Goal: Task Accomplishment & Management: Complete application form

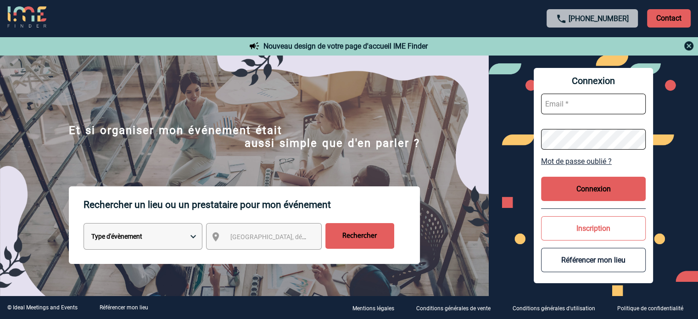
type input "eperiou@ime-groupe.com"
click at [576, 192] on button "Connexion" at bounding box center [593, 189] width 105 height 24
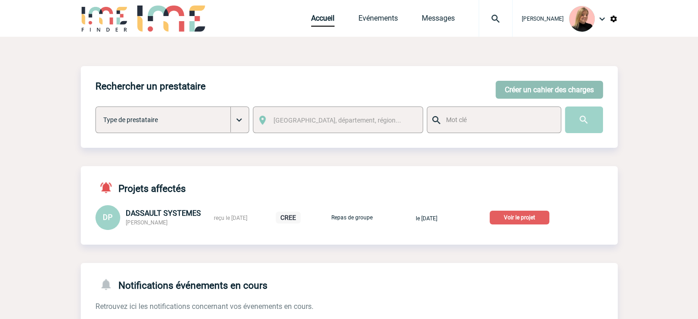
click at [524, 82] on button "Créer un cahier des charges" at bounding box center [549, 90] width 107 height 18
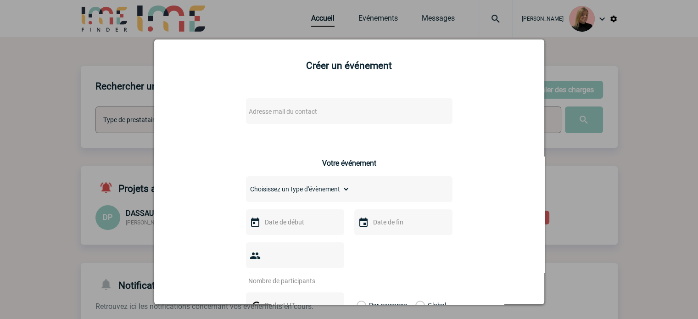
click at [344, 112] on span "Adresse mail du contact" at bounding box center [325, 111] width 161 height 13
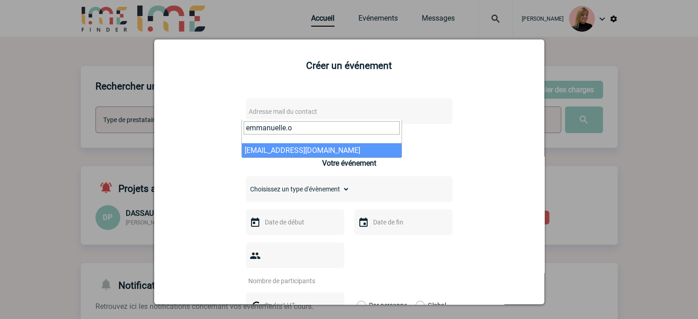
type input "emmanuelle.o"
select select "132476"
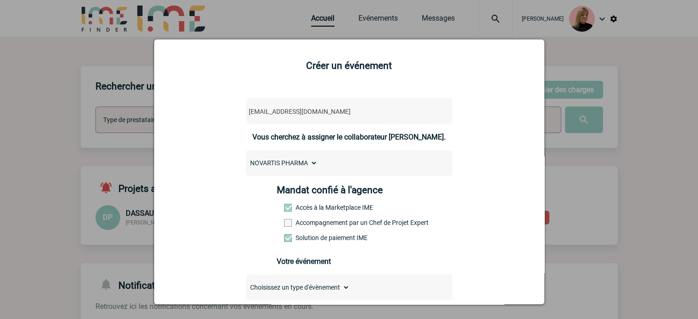
scroll to position [46, 0]
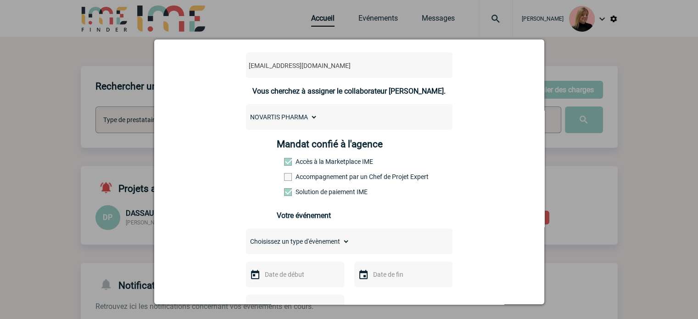
click at [314, 176] on label "Accompagnement par un Chef de Projet Expert" at bounding box center [304, 176] width 40 height 7
click at [0, 0] on input "Accompagnement par un Chef de Projet Expert" at bounding box center [0, 0] width 0 height 0
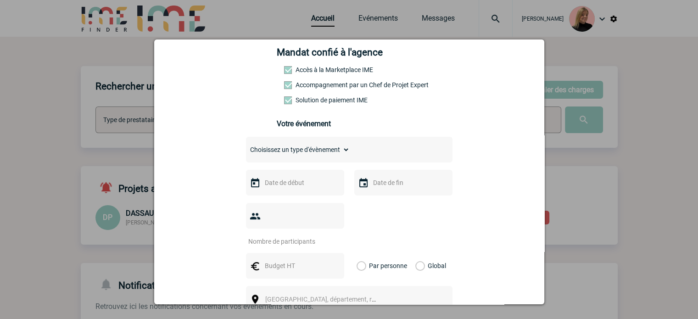
click at [321, 154] on select "Choisissez un type d'évènement Séminaire avec nuitée Séminaire sans nuitée Repa…" at bounding box center [298, 149] width 104 height 13
select select "2"
click at [246, 146] on select "Choisissez un type d'évènement Séminaire avec nuitée Séminaire sans nuitée Repa…" at bounding box center [298, 149] width 104 height 13
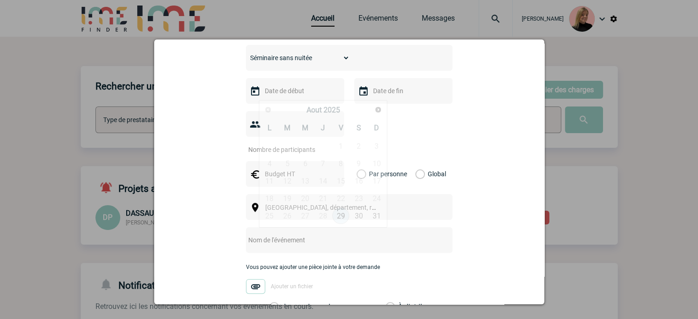
click at [301, 93] on input "text" at bounding box center [294, 91] width 63 height 12
click at [370, 108] on div "Précédent Suivant Aout 2025" at bounding box center [323, 110] width 125 height 16
click at [375, 107] on span "Suivant" at bounding box center [378, 109] width 7 height 7
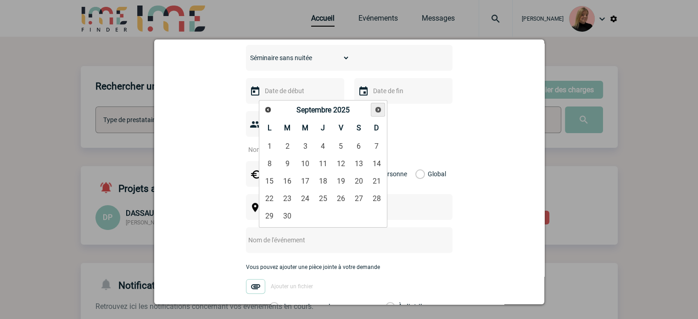
click at [375, 107] on span "Suivant" at bounding box center [378, 109] width 7 height 7
click at [338, 178] on link "14" at bounding box center [340, 181] width 17 height 17
type input "14-11-2025"
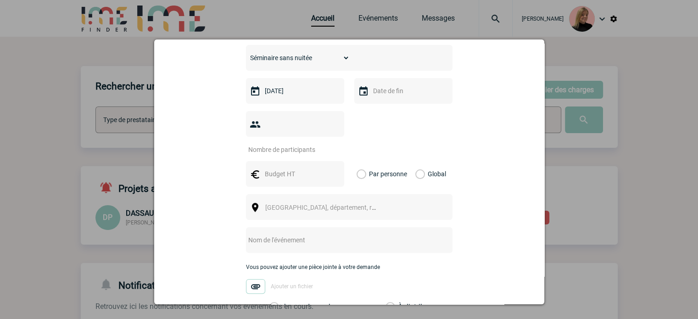
click at [303, 144] on input "number" at bounding box center [289, 150] width 86 height 12
type input "5"
click at [419, 161] on label "Global" at bounding box center [418, 174] width 6 height 26
click at [0, 0] on input "Global" at bounding box center [0, 0] width 0 height 0
click at [291, 168] on input "text" at bounding box center [294, 174] width 63 height 12
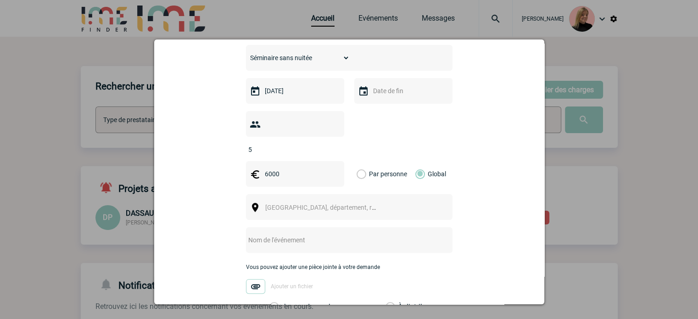
type input "6000"
click at [269, 204] on span "Ville, département, région..." at bounding box center [329, 207] width 128 height 7
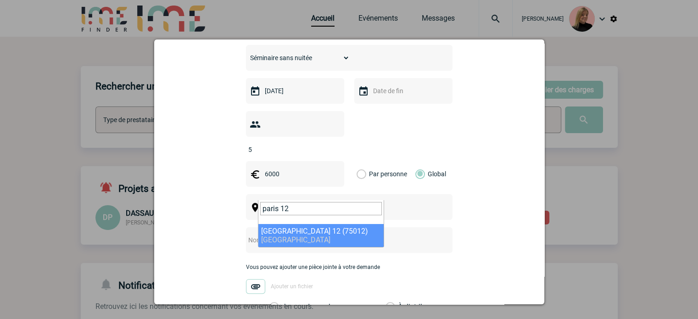
type input "paris 12"
select select "15"
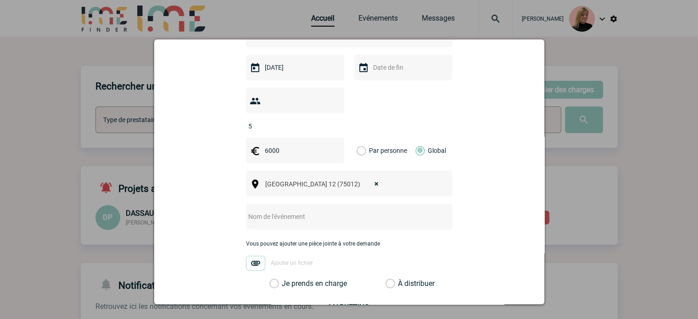
scroll to position [275, 0]
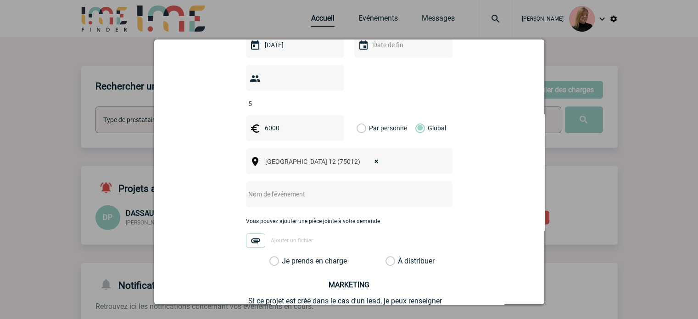
click at [280, 181] on div at bounding box center [349, 194] width 207 height 26
click at [286, 188] on input "text" at bounding box center [337, 194] width 182 height 12
paste input "Board Biologie HPN"
type input "Board Biologie HPN"
click at [279, 257] on label "Je prends en charge" at bounding box center [277, 261] width 16 height 9
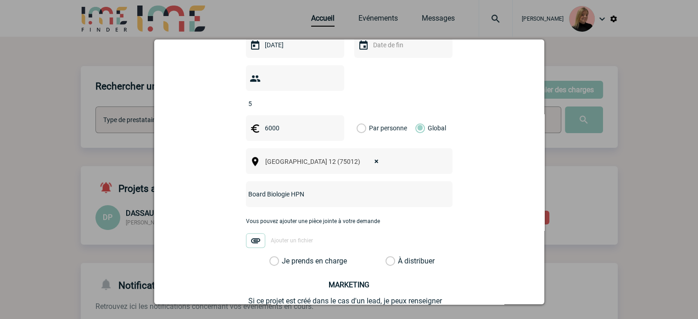
click at [0, 0] on input "Je prends en charge" at bounding box center [0, 0] width 0 height 0
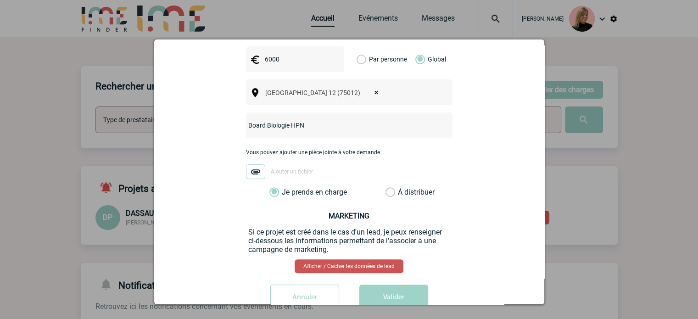
scroll to position [357, 0]
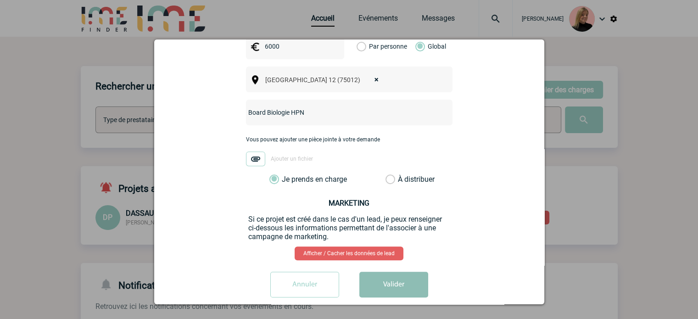
click at [371, 272] on button "Valider" at bounding box center [393, 285] width 69 height 26
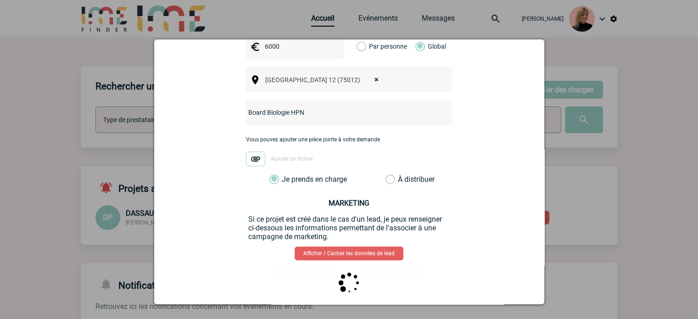
scroll to position [0, 0]
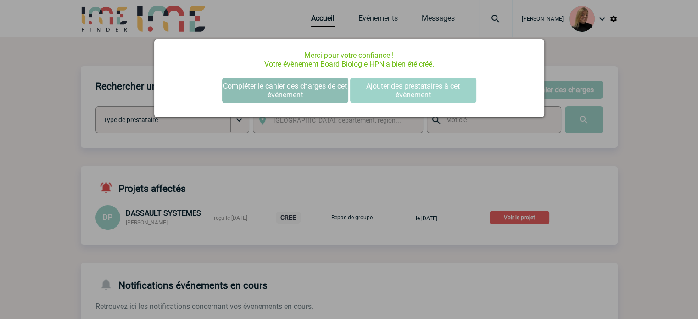
click at [277, 86] on button "Compléter le cahier des charges de cet événement" at bounding box center [285, 91] width 126 height 26
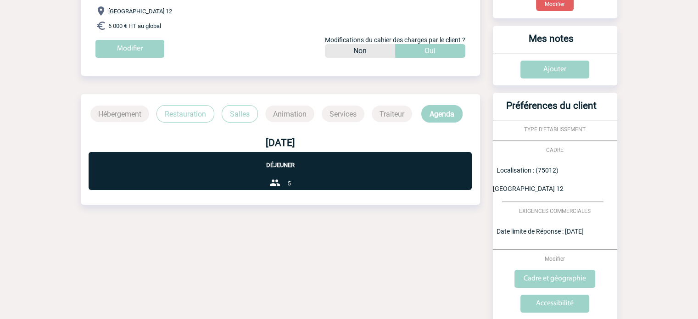
scroll to position [46, 0]
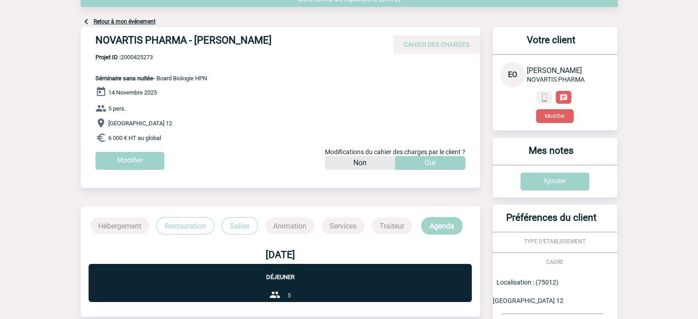
drag, startPoint x: 96, startPoint y: 40, endPoint x: 330, endPoint y: 45, distance: 234.6
click at [330, 45] on h4 "NOVARTIS PHARMA - Emmanuelle ORLIANGES" at bounding box center [232, 42] width 275 height 16
copy h4 "NOVARTIS PHARMA - Emmanuelle ORLIANGES"
click at [158, 80] on span "Séminaire sans nuitée - Board Biologie HPN" at bounding box center [151, 78] width 112 height 7
drag, startPoint x: 159, startPoint y: 78, endPoint x: 221, endPoint y: 78, distance: 61.5
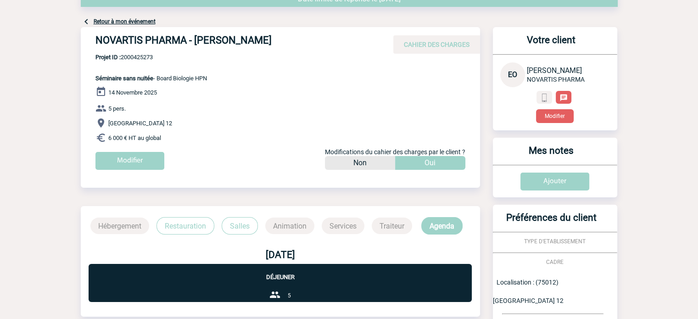
click at [221, 78] on div "NOVARTIS PHARMA - Emmanuelle ORLIANGES CAHIER DES CHARGES NOVARTIS PHARMA - Emm…" at bounding box center [280, 102] width 399 height 150
copy span "Board Biologie HPN"
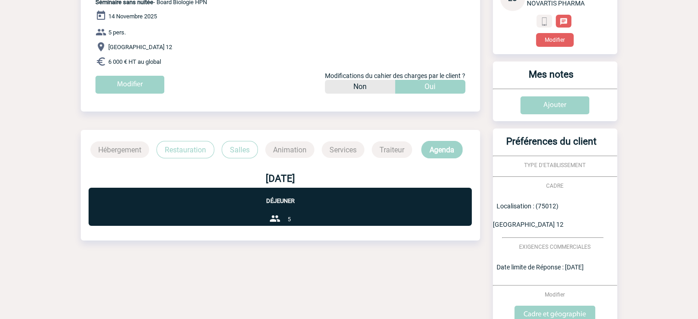
scroll to position [25, 0]
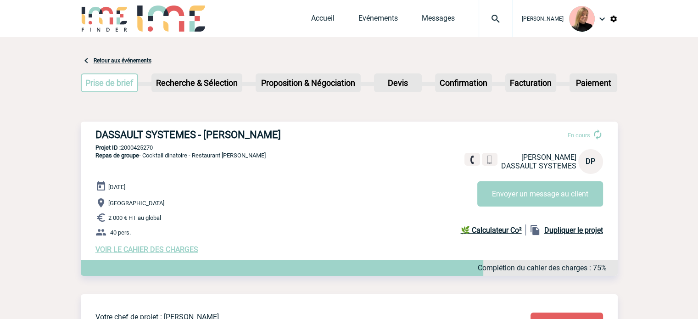
drag, startPoint x: 94, startPoint y: 133, endPoint x: 353, endPoint y: 132, distance: 258.9
click at [353, 132] on div "DASSAULT SYSTEMES - [PERSON_NAME] En cours [PERSON_NAME]-[PERSON_NAME] SYSTEMES…" at bounding box center [349, 192] width 537 height 140
copy h3 "DASSAULT SYSTEMES - [PERSON_NAME]"
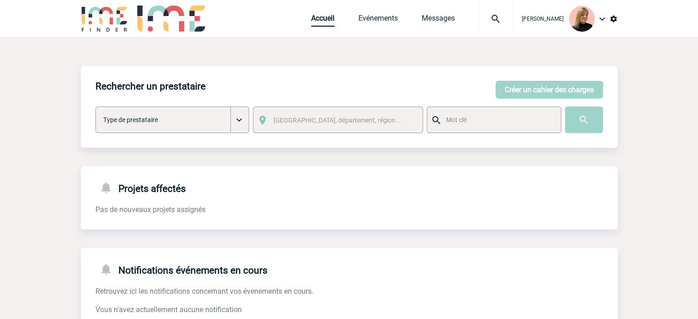
click at [498, 14] on img at bounding box center [495, 18] width 33 height 11
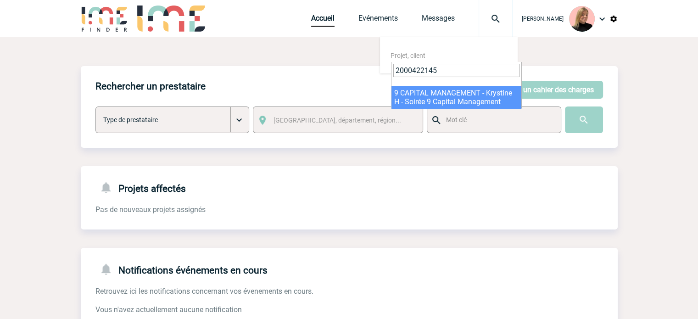
type input "2000422145"
select select "21646"
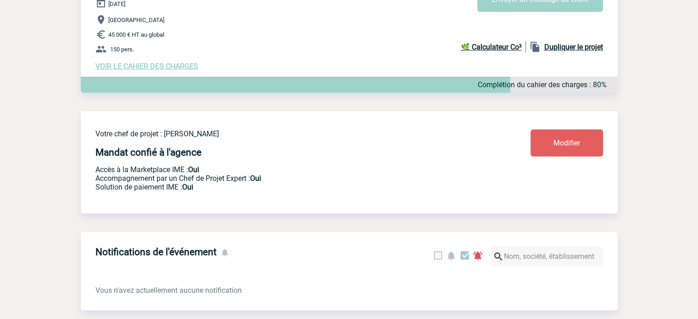
scroll to position [138, 0]
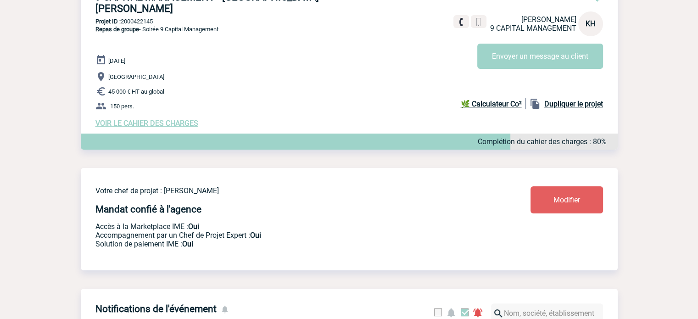
click at [185, 119] on span "VOIR LE CAHIER DES CHARGES" at bounding box center [146, 123] width 103 height 9
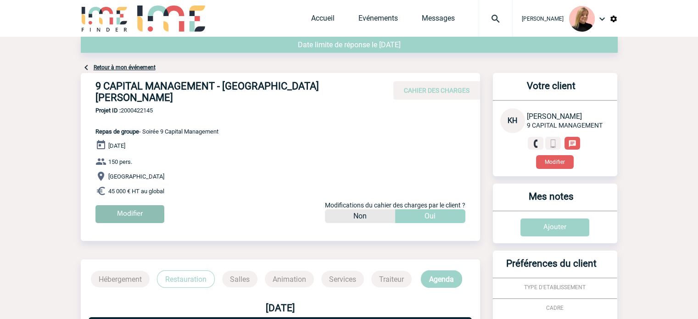
click at [157, 205] on input "Modifier" at bounding box center [129, 214] width 69 height 18
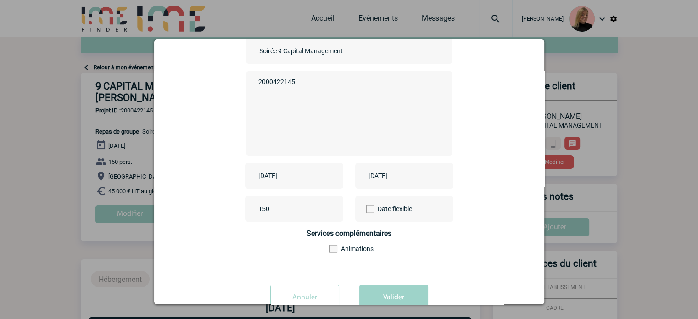
scroll to position [92, 0]
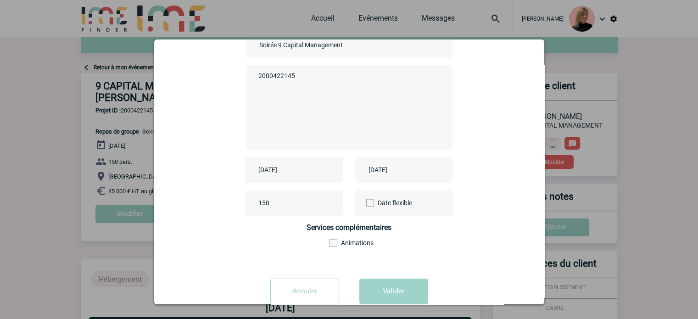
click at [304, 169] on input "[DATE]" at bounding box center [287, 170] width 63 height 12
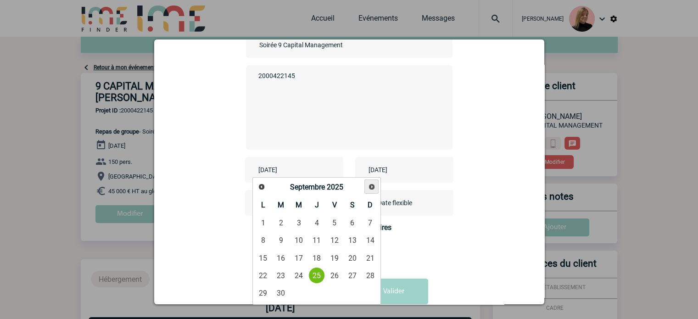
click at [375, 191] on link "Suivant" at bounding box center [371, 186] width 14 height 14
click at [317, 224] on link "2" at bounding box center [316, 223] width 17 height 17
type input "[DATE]"
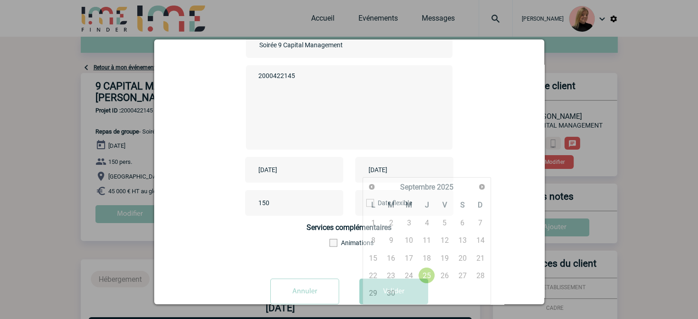
click at [410, 172] on input "[DATE]" at bounding box center [397, 170] width 63 height 12
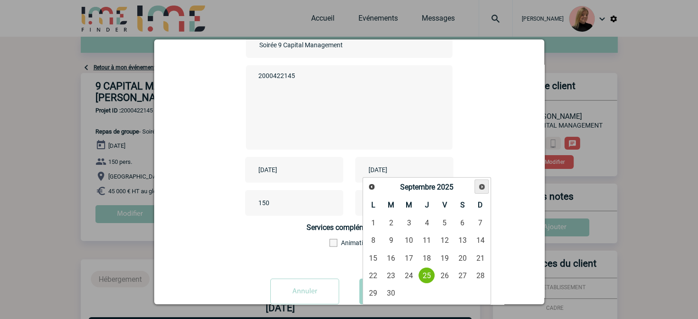
click at [482, 185] on span "Suivant" at bounding box center [481, 186] width 7 height 7
click at [428, 218] on link "2" at bounding box center [426, 223] width 17 height 17
type input "[DATE]"
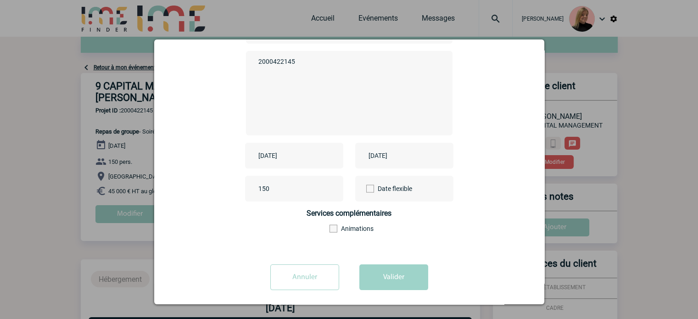
scroll to position [114, 0]
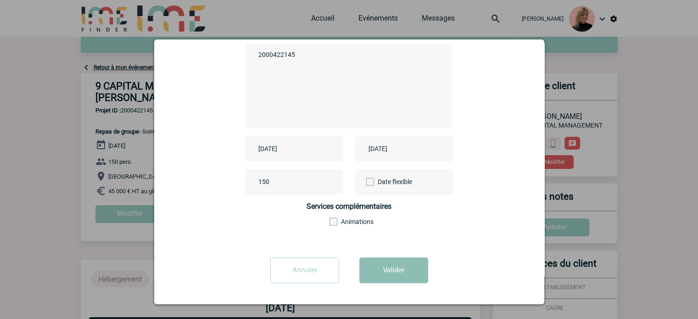
click at [404, 273] on button "Valider" at bounding box center [393, 270] width 69 height 26
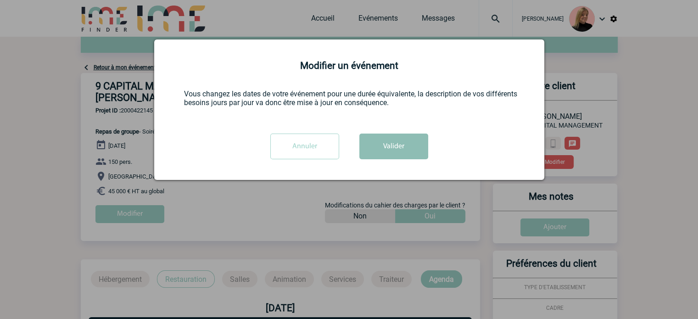
click at [386, 148] on button "Valider" at bounding box center [393, 147] width 69 height 26
